Goal: Check status: Check status

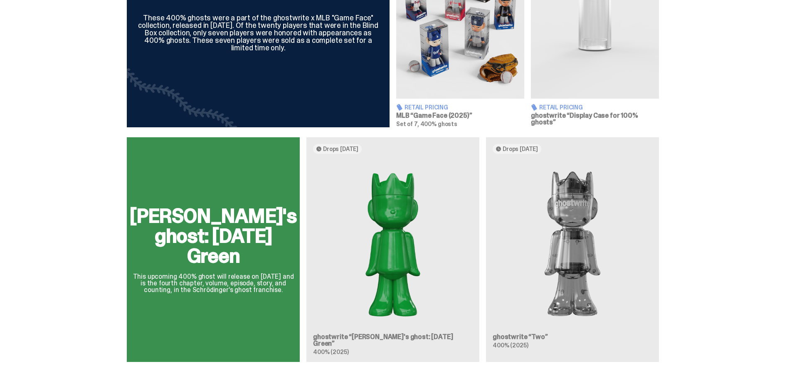
scroll to position [374, 0]
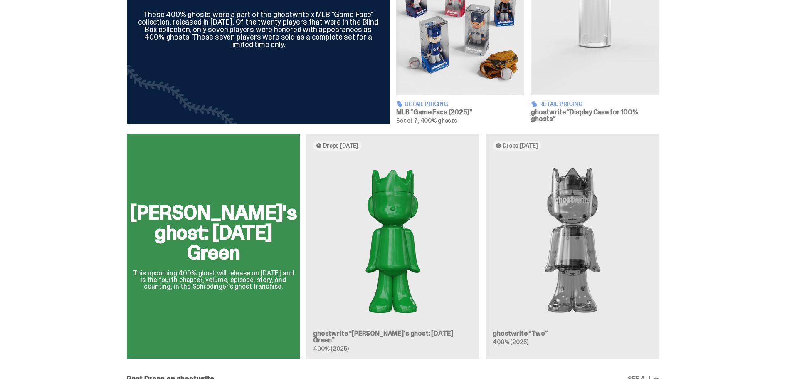
click at [426, 91] on img at bounding box center [460, 15] width 128 height 160
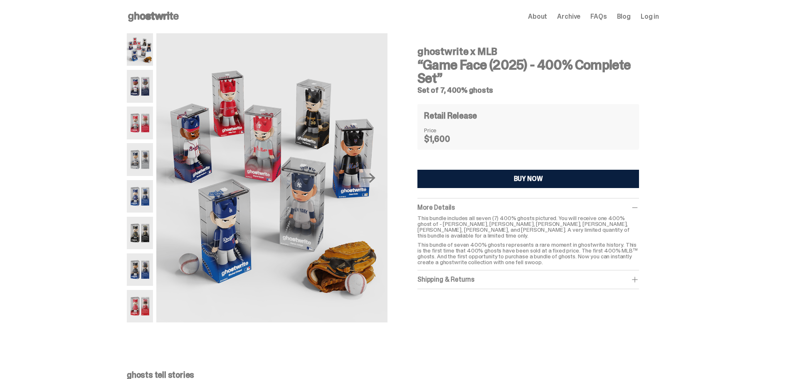
click at [140, 84] on img at bounding box center [140, 86] width 26 height 32
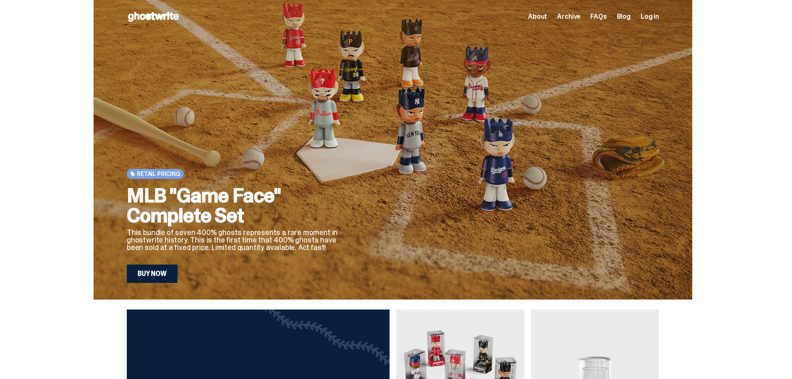
click at [653, 20] on span "Log in" at bounding box center [649, 16] width 18 height 7
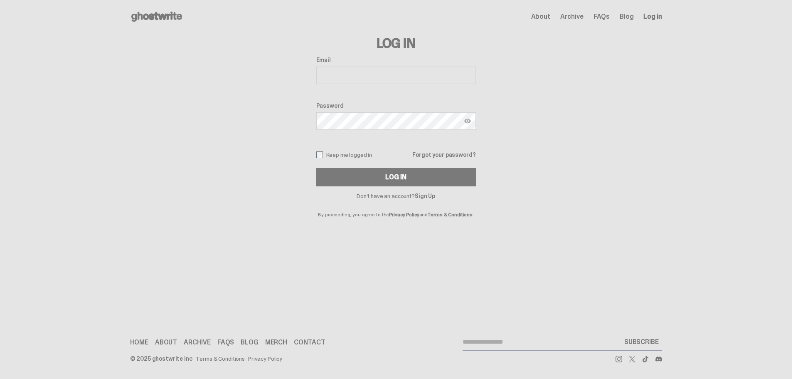
type input "**********"
click at [374, 178] on button "Log In" at bounding box center [396, 177] width 160 height 18
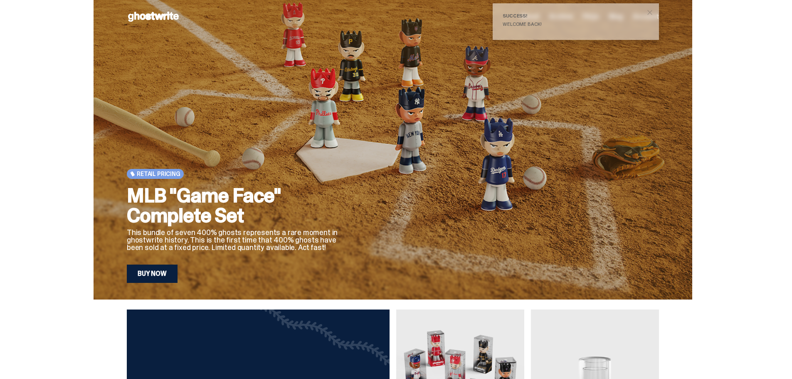
click at [653, 10] on span "close" at bounding box center [649, 12] width 8 height 8
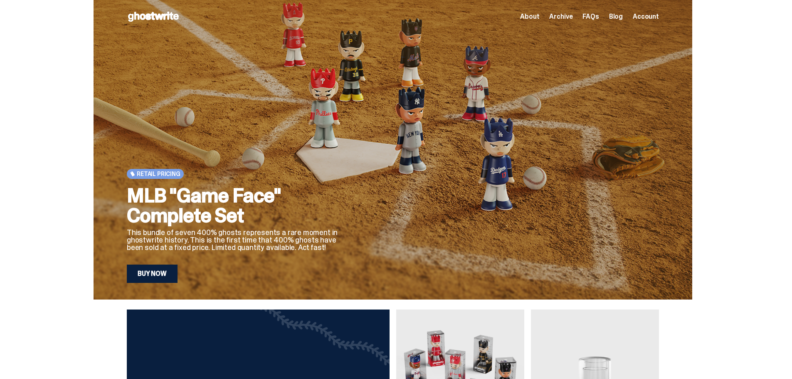
click at [652, 16] on span "Account" at bounding box center [645, 16] width 26 height 7
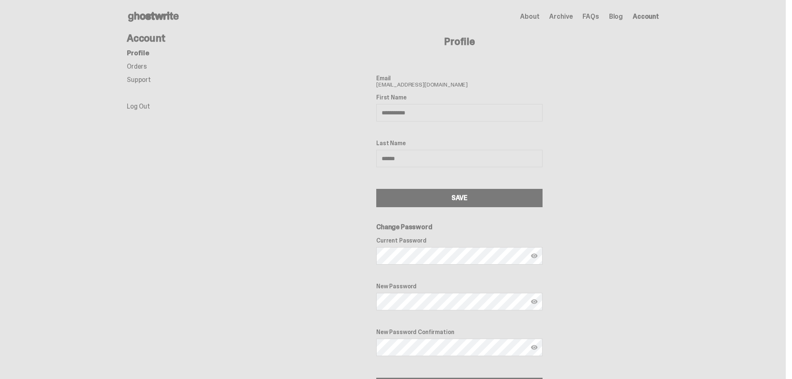
click at [144, 63] on link "Orders" at bounding box center [137, 66] width 20 height 9
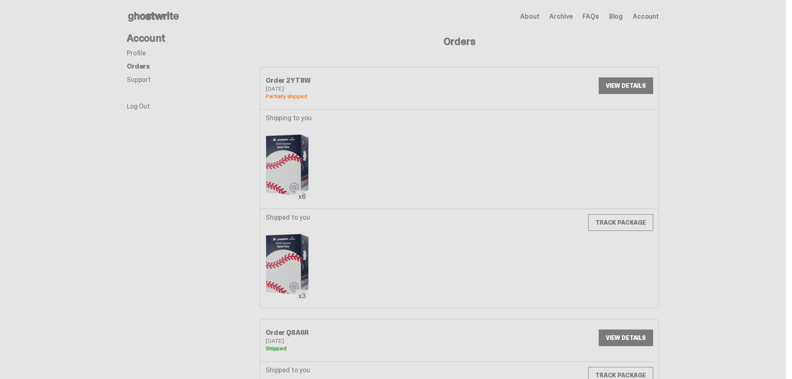
click at [652, 86] on link "VIEW DETAILS" at bounding box center [625, 85] width 54 height 17
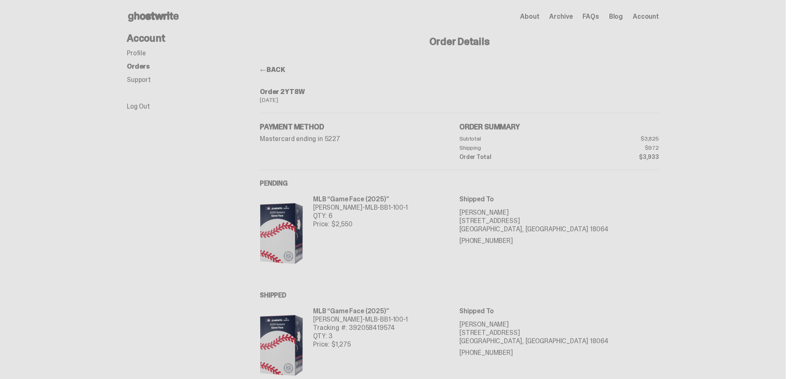
click at [273, 69] on link "BACK" at bounding box center [272, 69] width 25 height 9
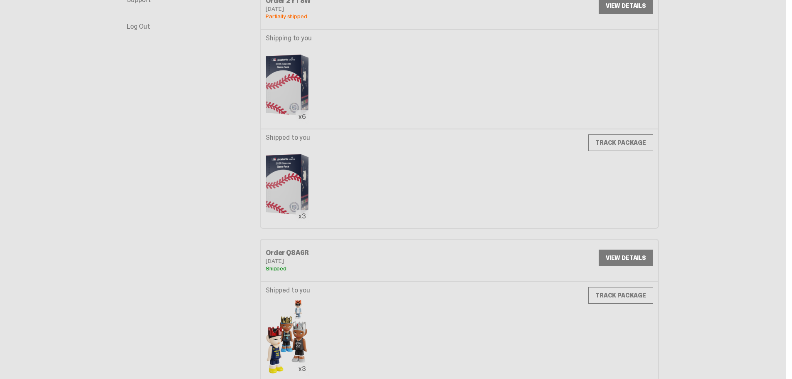
scroll to position [154, 0]
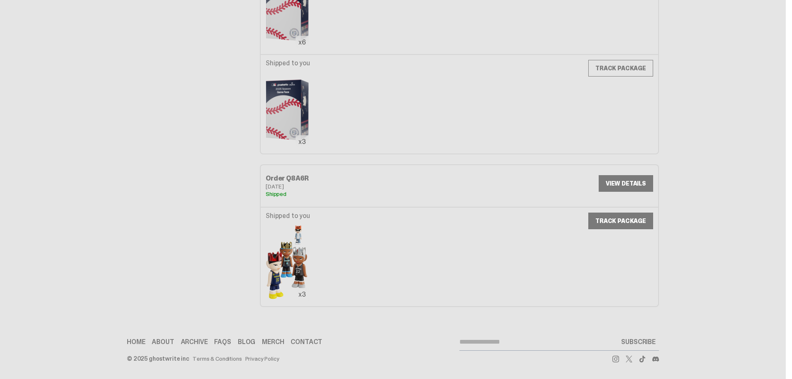
click at [628, 223] on link "TRACK PACKAGE" at bounding box center [620, 220] width 65 height 17
